Goal: Find specific page/section: Find specific page/section

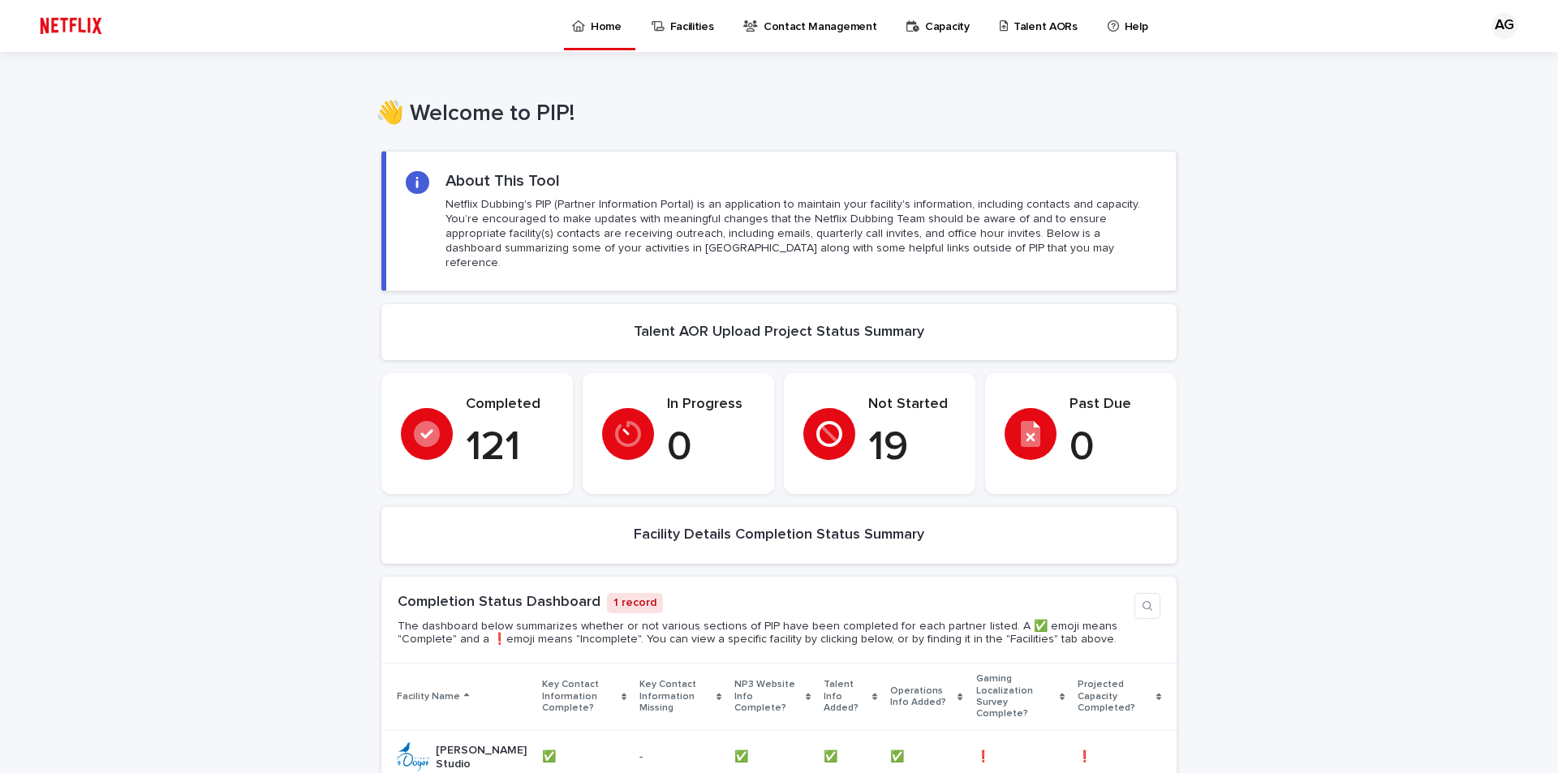
click at [776, 19] on p "Contact Management" at bounding box center [819, 17] width 113 height 34
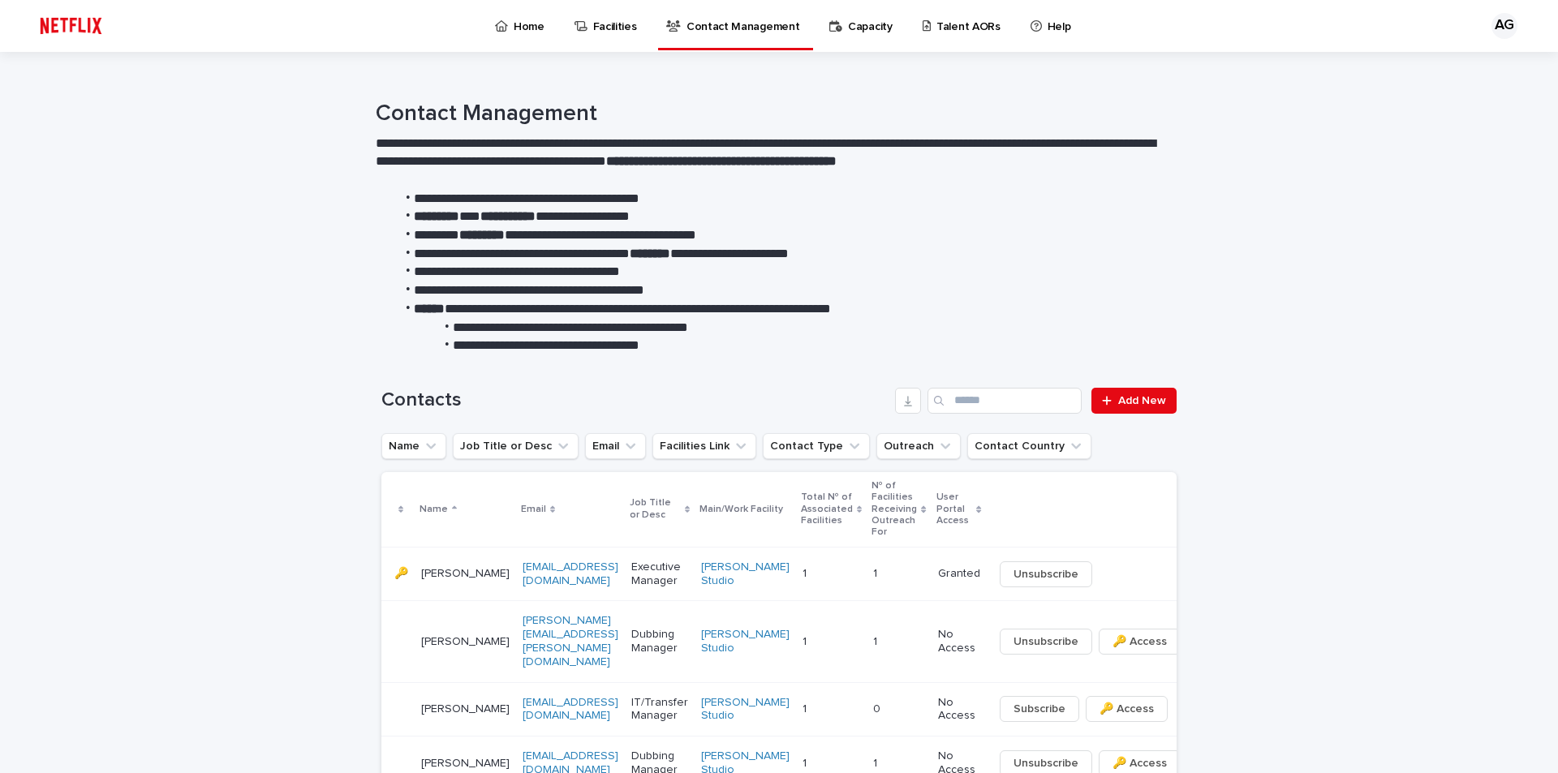
click at [611, 19] on p "Facilities" at bounding box center [615, 17] width 44 height 34
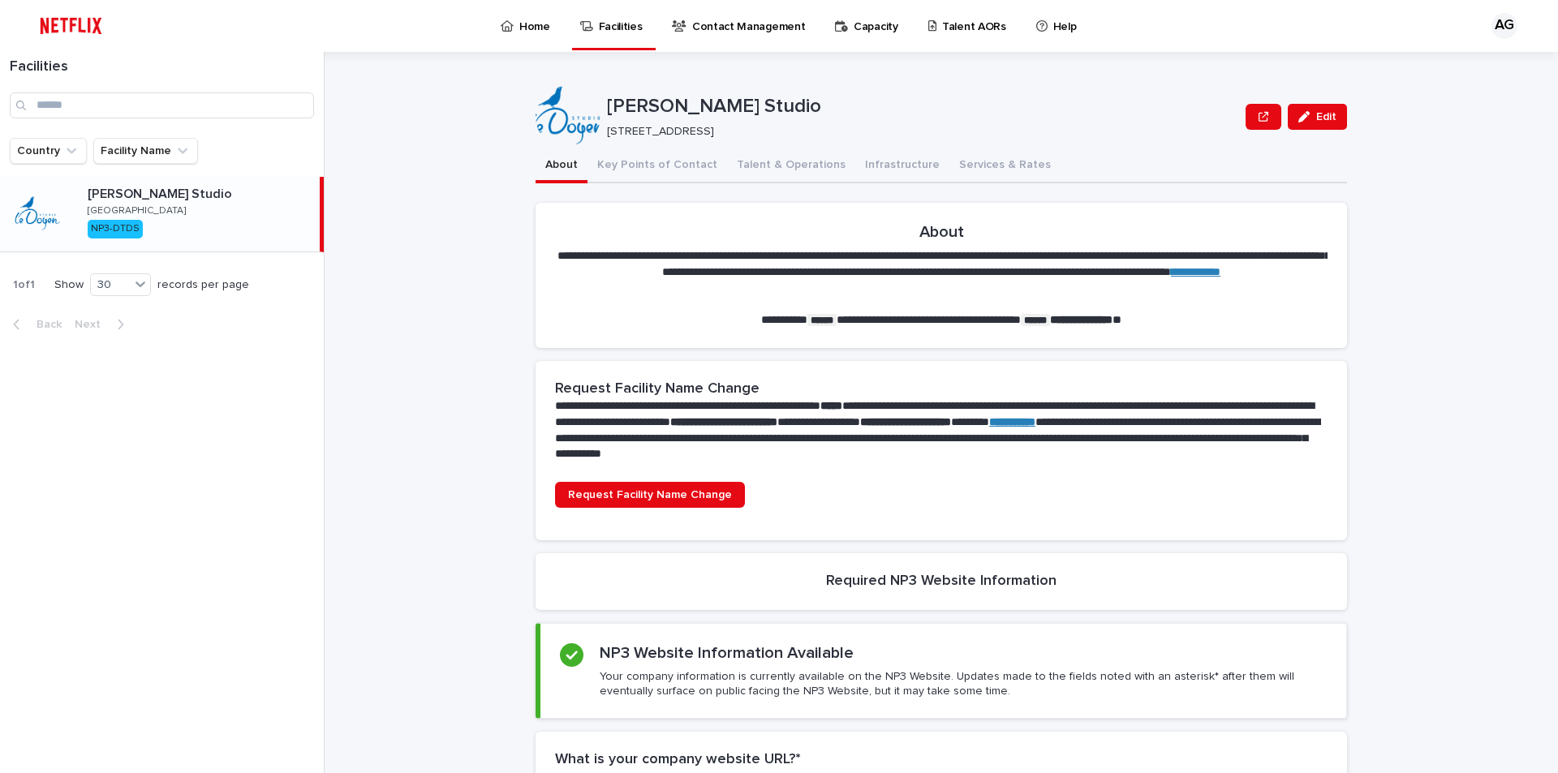
click at [950, 26] on p "Talent AORs" at bounding box center [974, 17] width 64 height 34
